Goal: Task Accomplishment & Management: Manage account settings

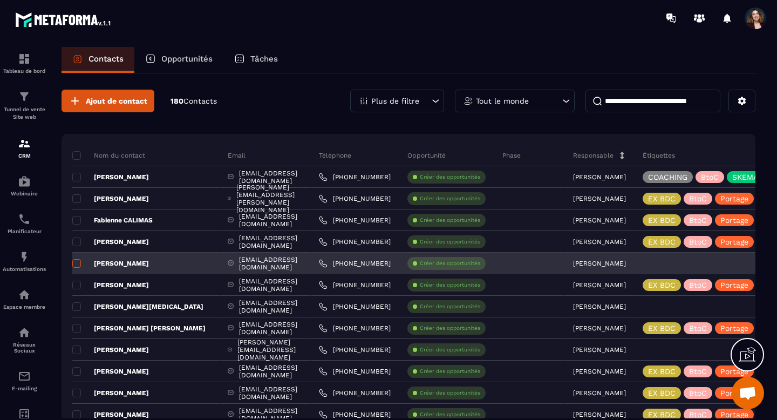
click at [76, 263] on span at bounding box center [76, 263] width 9 height 9
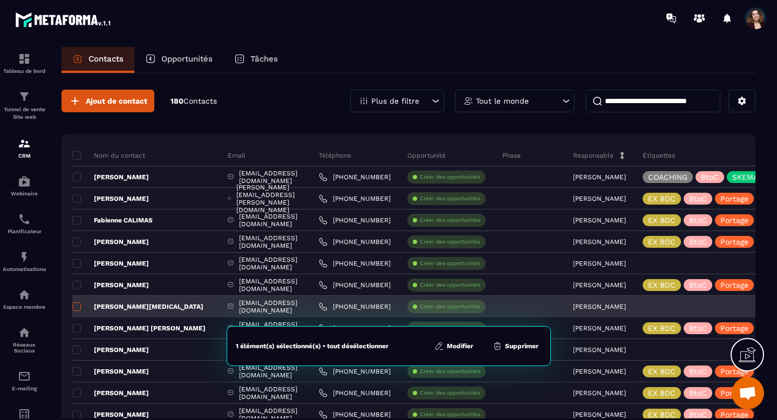
click at [78, 310] on span at bounding box center [76, 306] width 9 height 9
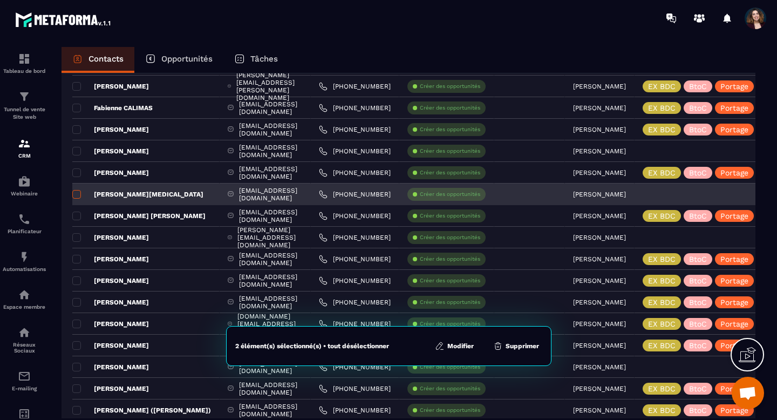
scroll to position [170, 0]
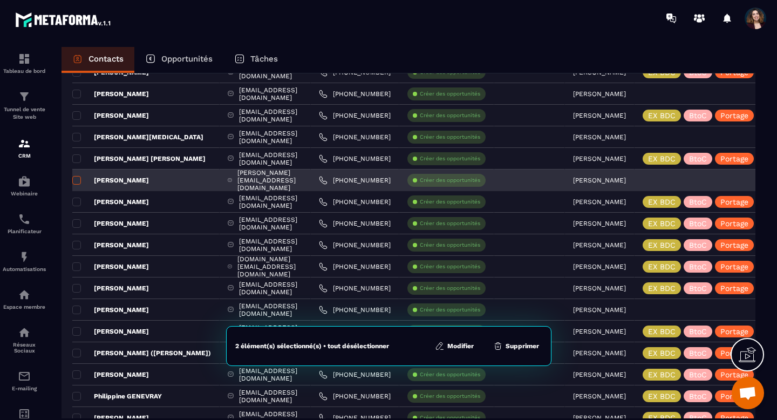
click at [77, 183] on span at bounding box center [76, 180] width 9 height 9
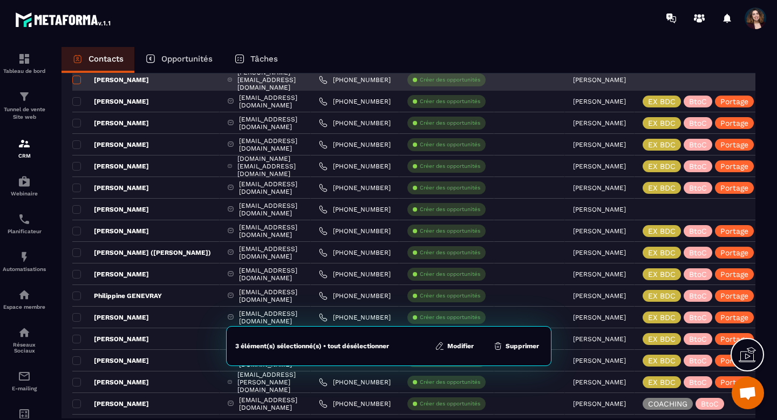
scroll to position [325, 0]
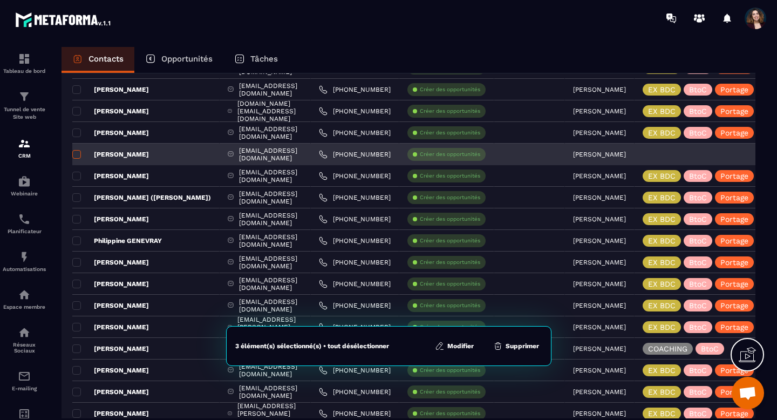
click at [77, 154] on span at bounding box center [76, 154] width 9 height 9
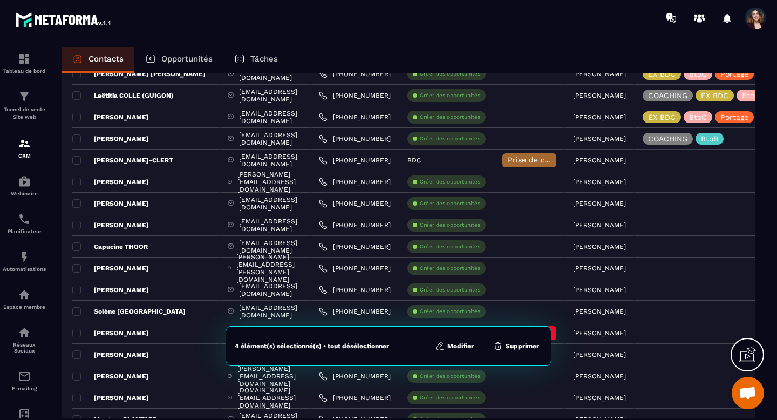
scroll to position [1027, 0]
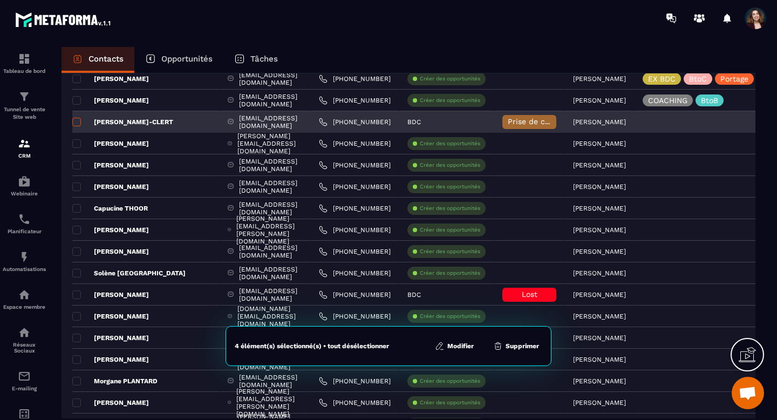
click at [79, 122] on span at bounding box center [76, 122] width 9 height 9
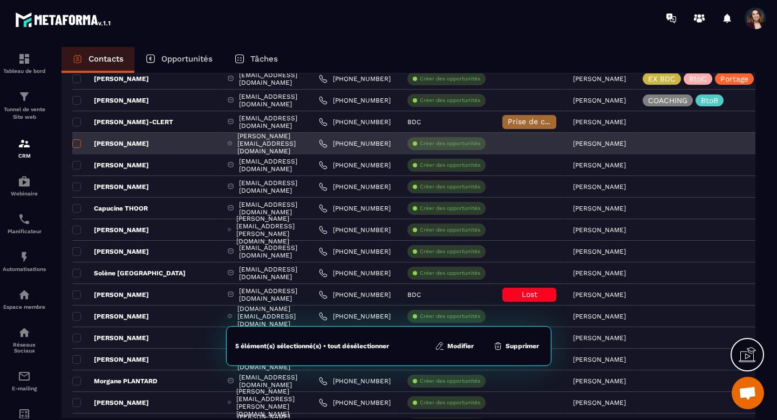
click at [77, 143] on span at bounding box center [76, 143] width 9 height 9
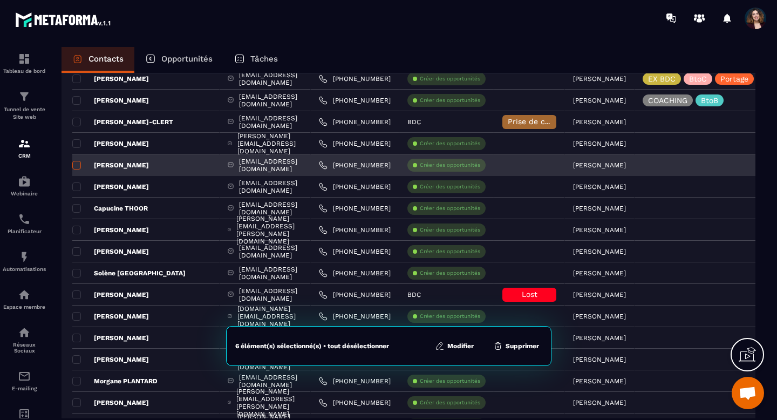
click at [77, 161] on span at bounding box center [76, 165] width 9 height 9
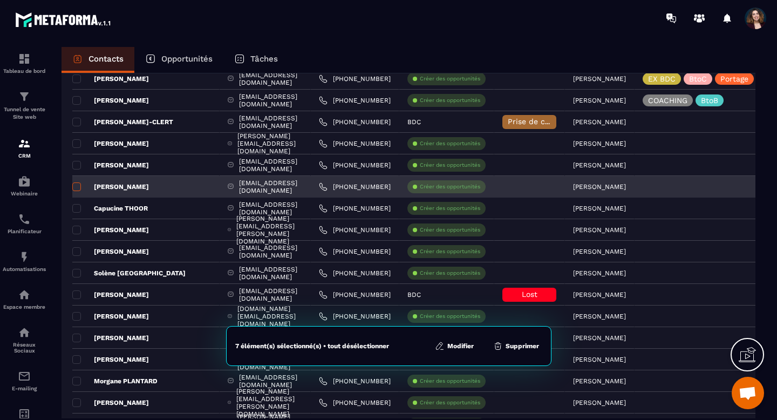
click at [77, 185] on span at bounding box center [76, 186] width 9 height 9
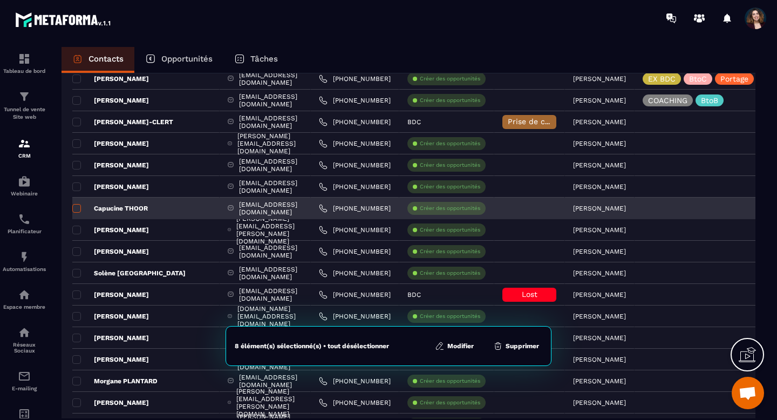
click at [78, 210] on span at bounding box center [76, 208] width 9 height 9
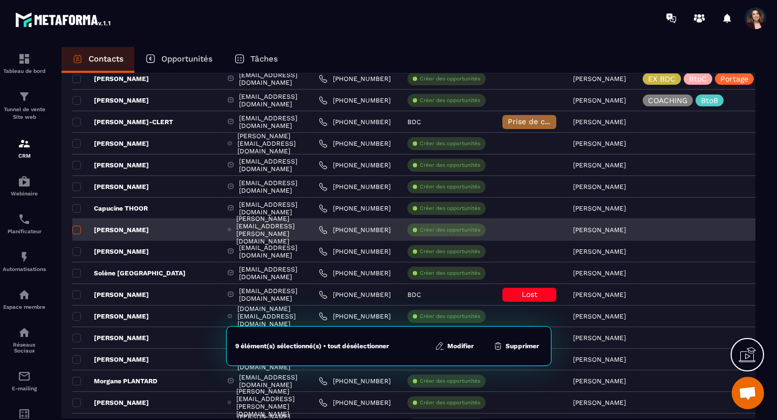
click at [78, 231] on span at bounding box center [76, 230] width 9 height 9
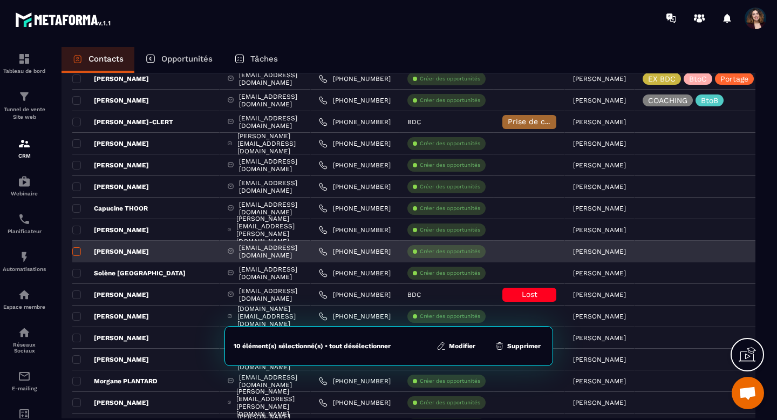
click at [77, 253] on span at bounding box center [76, 251] width 9 height 9
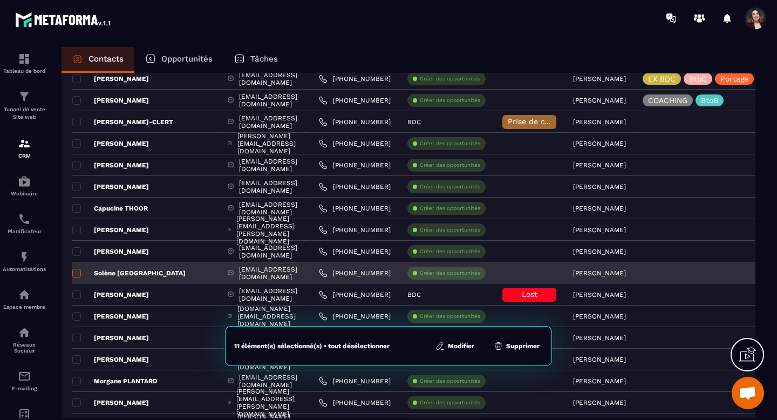
click at [77, 273] on span at bounding box center [76, 273] width 9 height 9
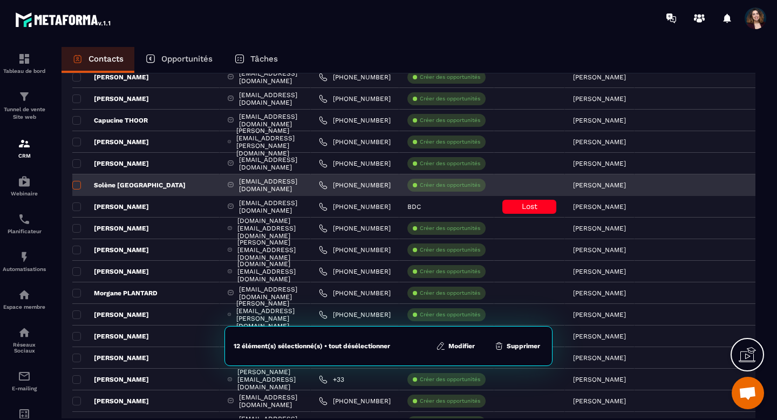
scroll to position [1125, 0]
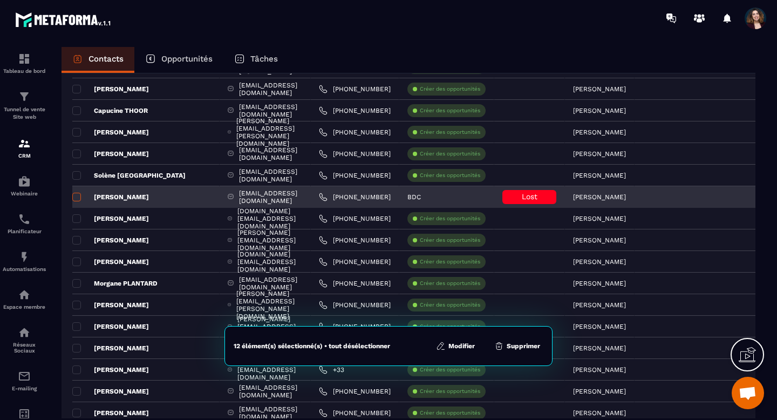
click at [77, 198] on span at bounding box center [76, 197] width 9 height 9
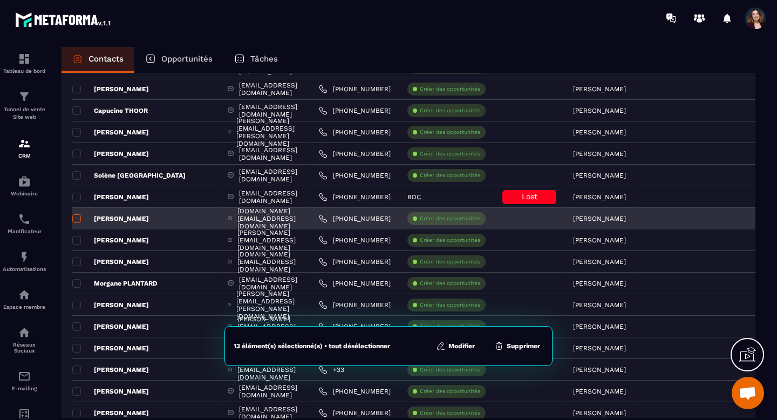
click at [77, 222] on span at bounding box center [76, 218] width 9 height 9
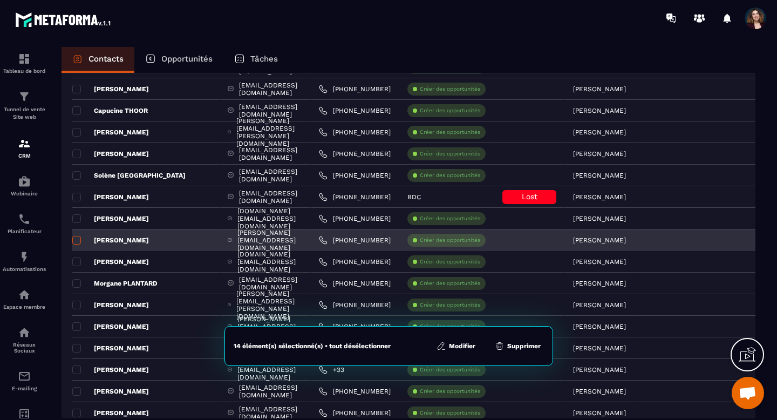
click at [77, 243] on span at bounding box center [76, 240] width 9 height 9
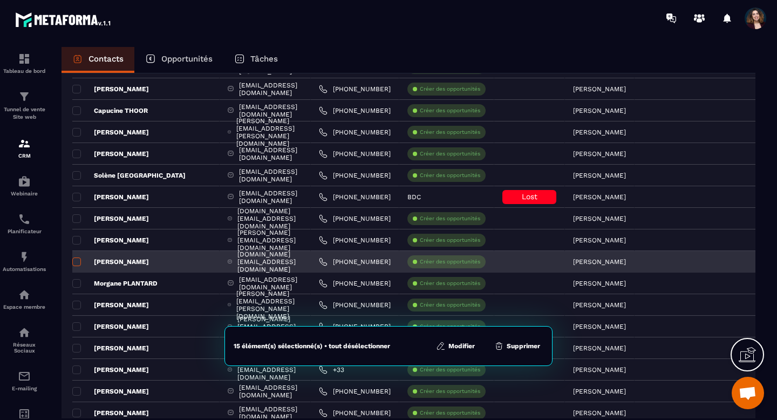
click at [76, 263] on span at bounding box center [76, 262] width 9 height 9
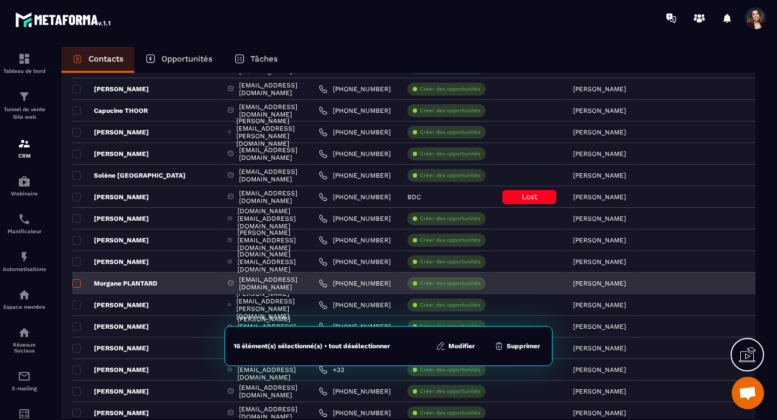
click at [77, 286] on span at bounding box center [76, 283] width 9 height 9
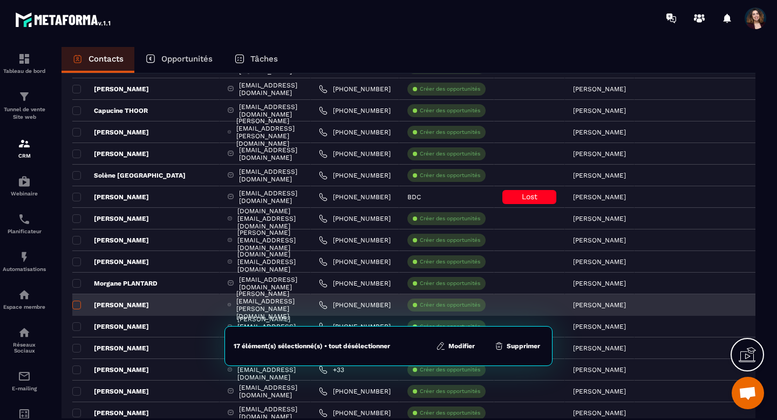
click at [76, 308] on span at bounding box center [76, 305] width 9 height 9
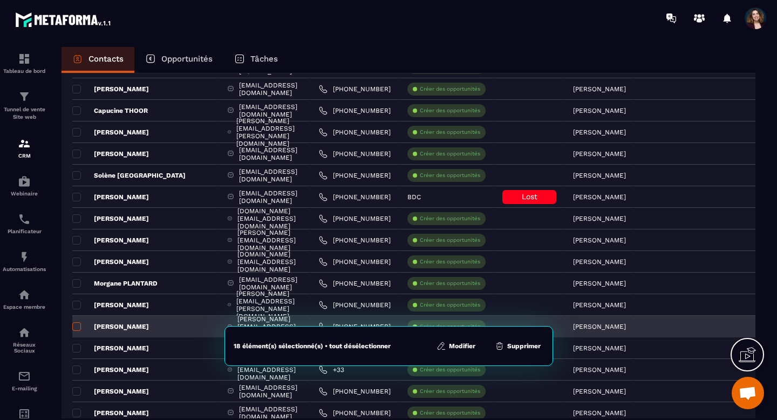
click at [76, 328] on span at bounding box center [76, 326] width 9 height 9
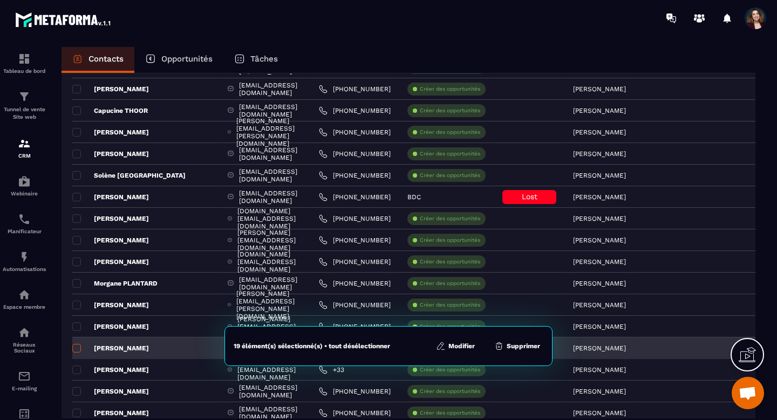
click at [76, 348] on span at bounding box center [76, 348] width 9 height 9
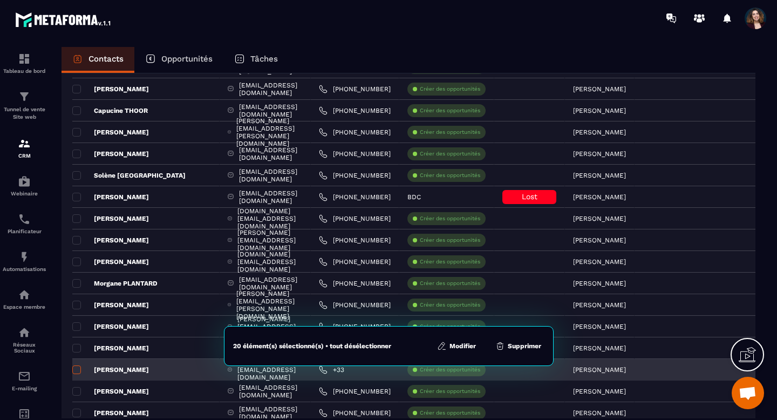
click at [76, 370] on span at bounding box center [76, 370] width 9 height 9
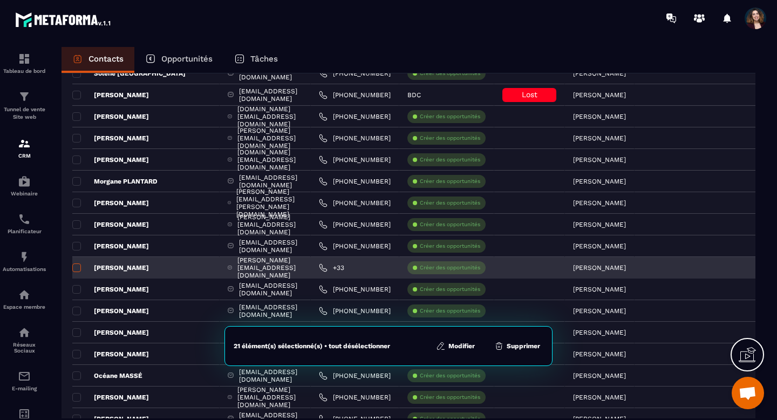
scroll to position [1331, 0]
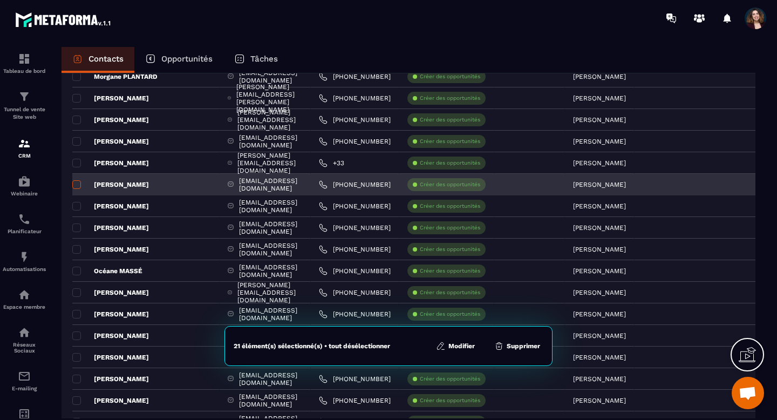
click at [77, 186] on span at bounding box center [76, 184] width 9 height 9
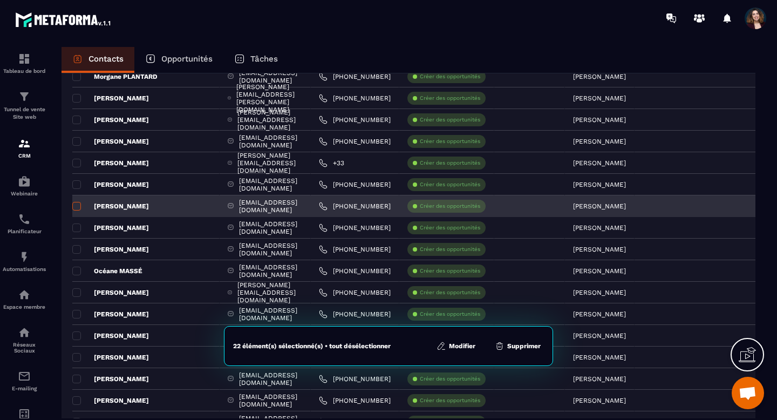
click at [77, 206] on span at bounding box center [76, 206] width 9 height 9
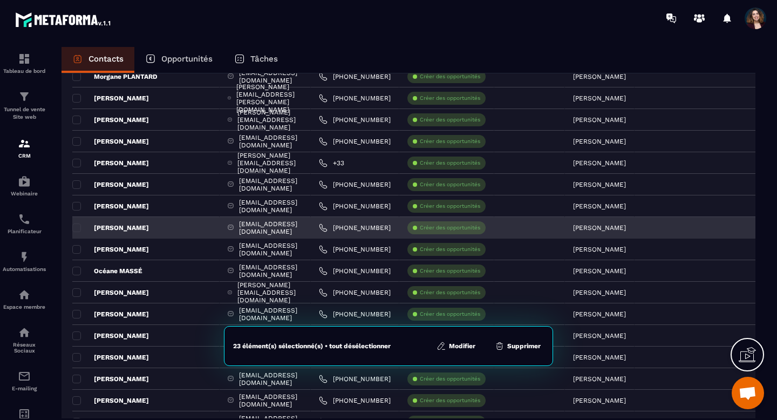
click at [77, 222] on div "[PERSON_NAME]" at bounding box center [145, 228] width 147 height 22
